Goal: Transaction & Acquisition: Purchase product/service

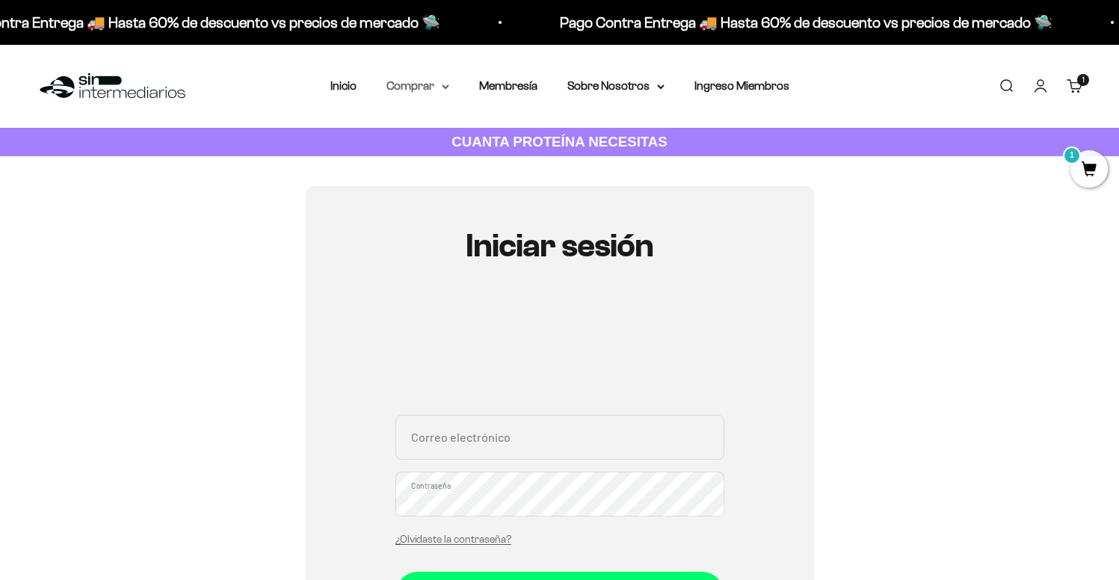
click at [416, 84] on summary "Comprar" at bounding box center [418, 85] width 63 height 19
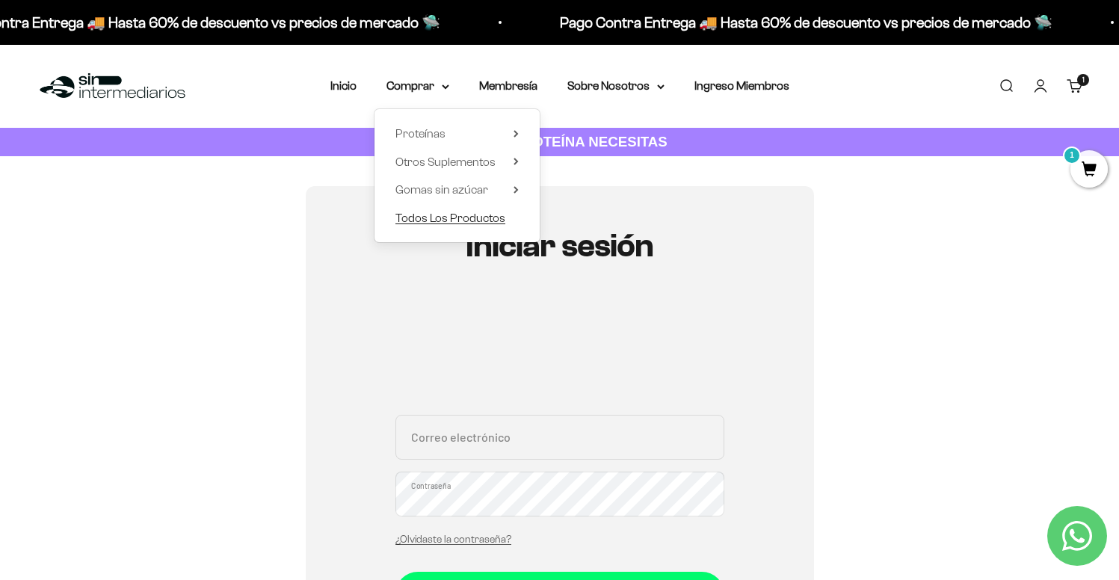
click at [445, 212] on span "Todos Los Productos" at bounding box center [451, 218] width 110 height 13
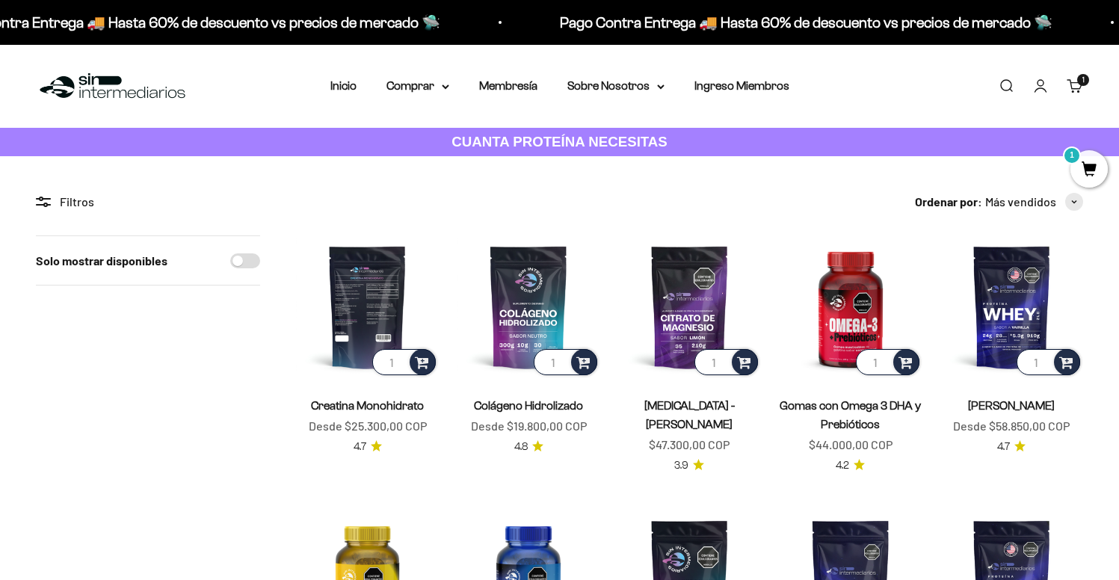
click at [389, 304] on img at bounding box center [367, 307] width 143 height 143
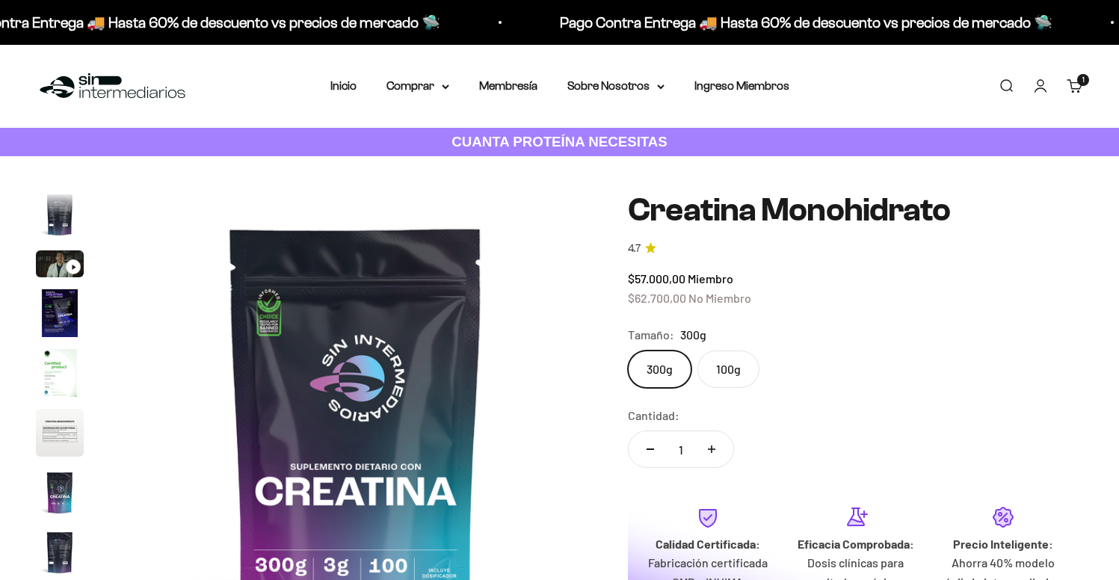
scroll to position [0, 3925]
drag, startPoint x: 767, startPoint y: 304, endPoint x: 627, endPoint y: 274, distance: 143.9
click at [627, 273] on div "Zoom Ir al artículo 1 Ir al artículo 2 Ir al artículo 3 Ir al artículo 4 Ir al …" at bounding box center [560, 436] width 1048 height 489
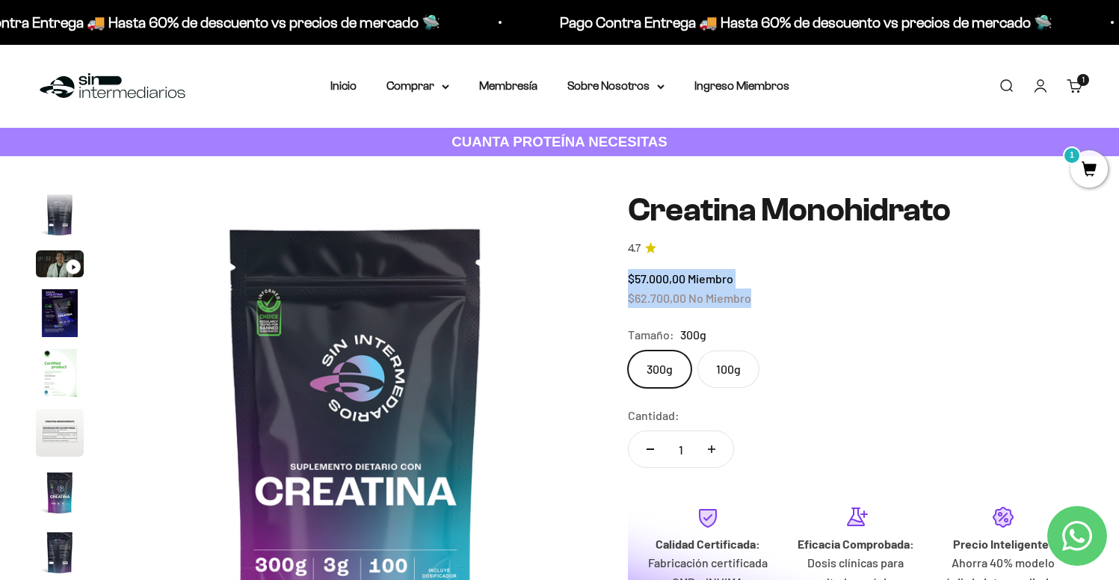
drag, startPoint x: 627, startPoint y: 274, endPoint x: 751, endPoint y: 301, distance: 127.2
click at [751, 301] on div "Zoom Ir al artículo 1 Ir al artículo 2 Ir al artículo 3 Ir al artículo 4 Ir al …" at bounding box center [560, 436] width 1048 height 489
copy div "$57.000,00 Miembro $62.700,00 No Miembro"
